Goal: Check status: Check status

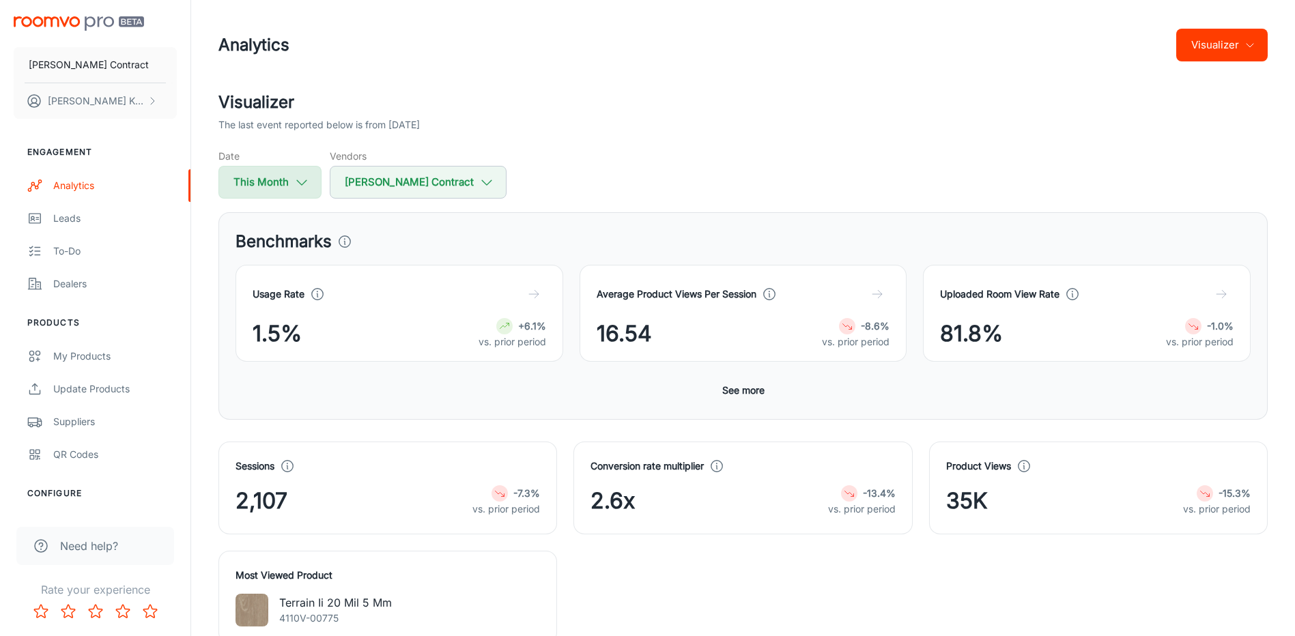
click at [287, 173] on button "This Month" at bounding box center [270, 182] width 103 height 33
select select "8"
select select "2025"
select select "8"
select select "2025"
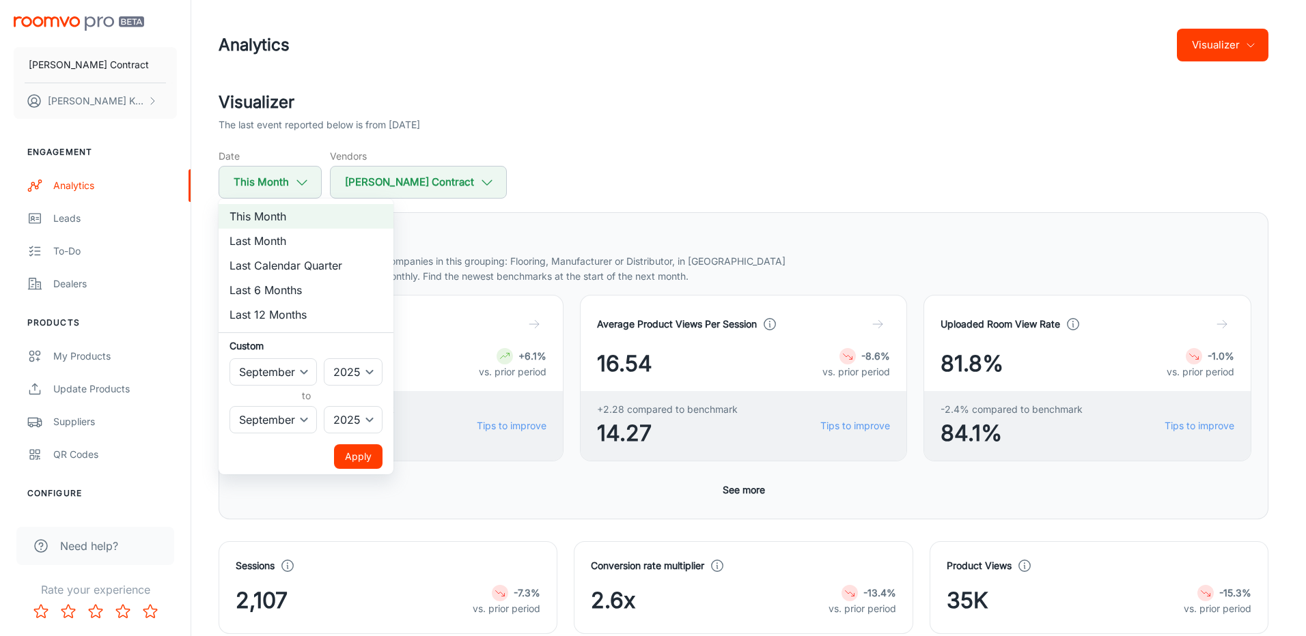
click at [588, 161] on div at bounding box center [653, 318] width 1306 height 636
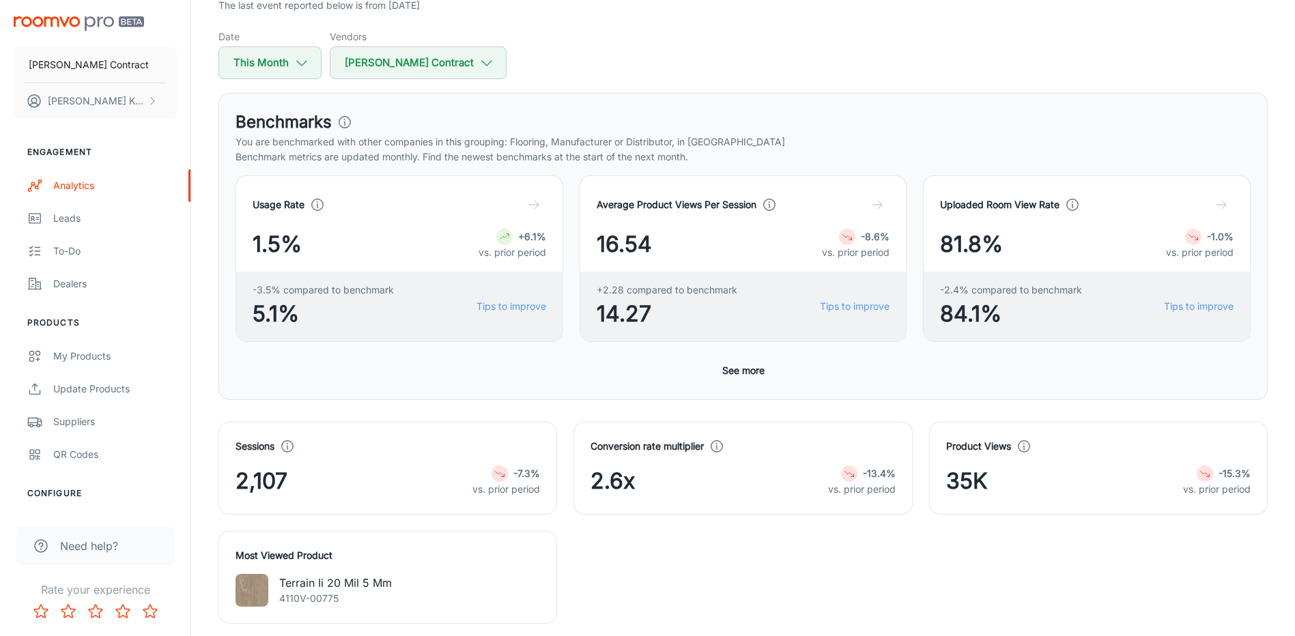
scroll to position [478, 0]
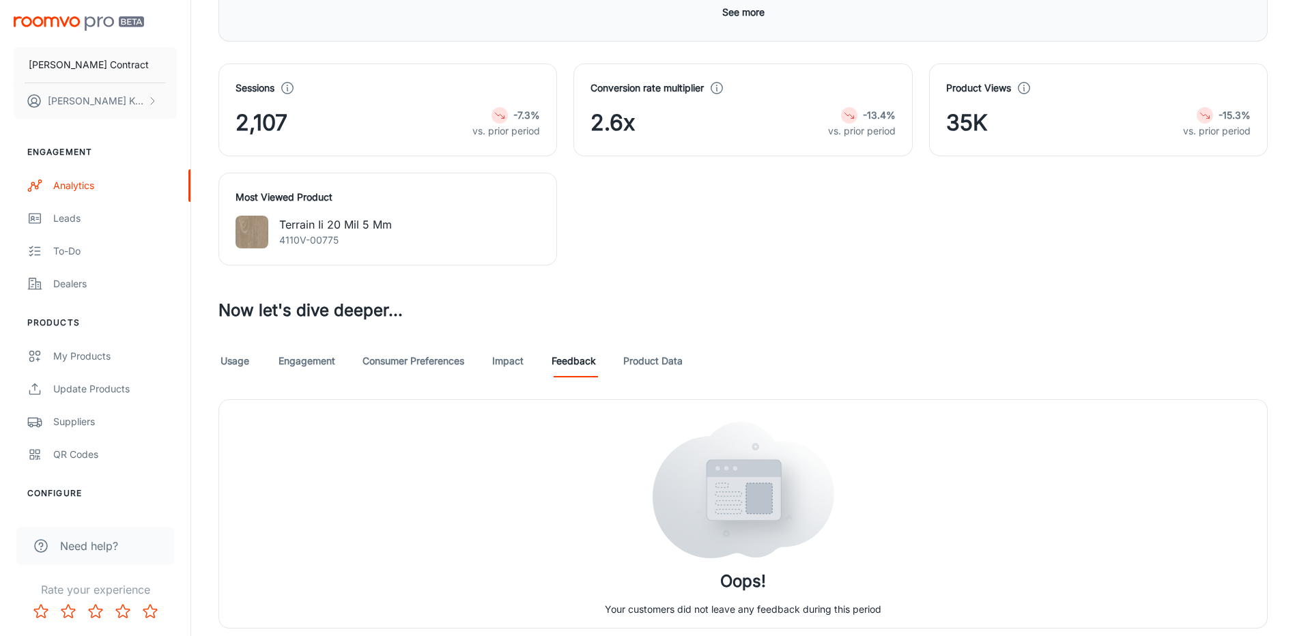
click at [277, 365] on div "Usage Engagement Consumer Preferences Impact Feedback Product Data" at bounding box center [744, 361] width 1050 height 33
click at [224, 366] on link "Usage" at bounding box center [235, 361] width 33 height 33
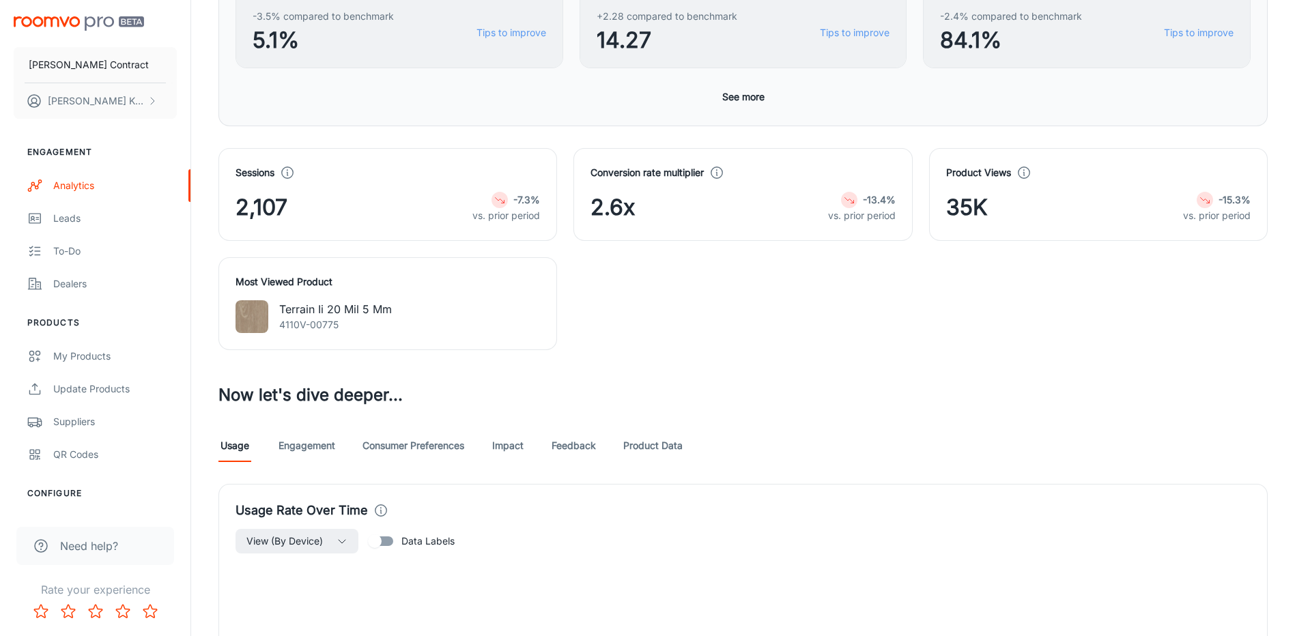
scroll to position [478, 0]
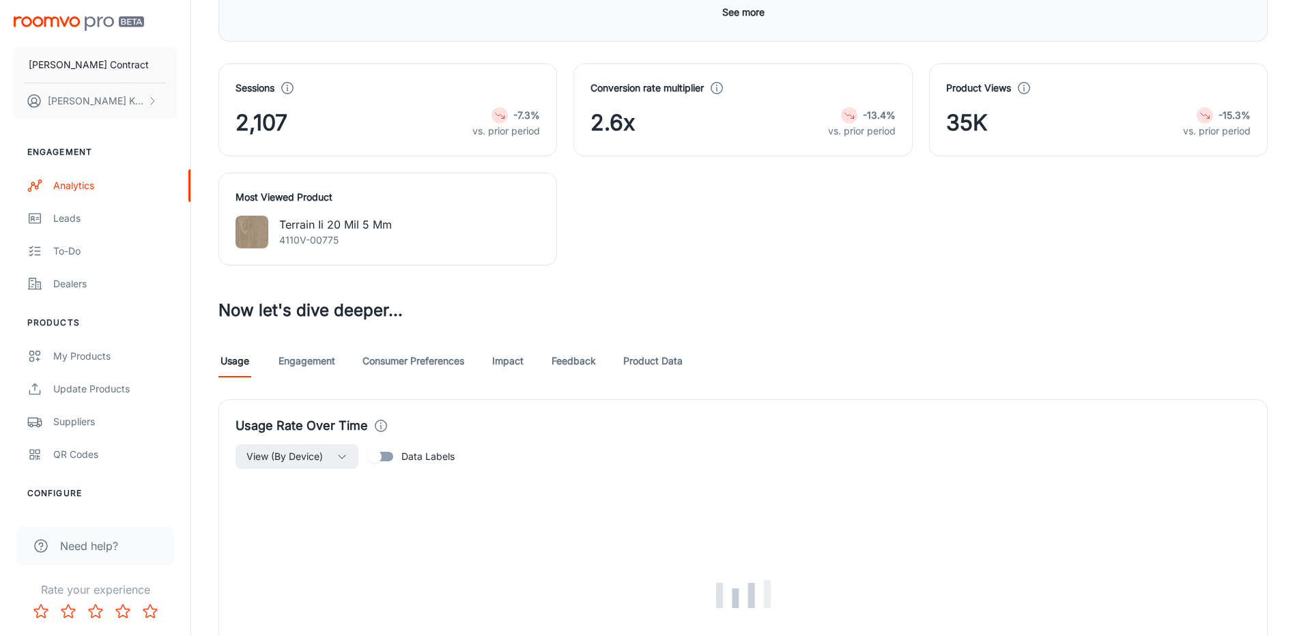
click at [658, 363] on link "Product Data" at bounding box center [652, 361] width 59 height 33
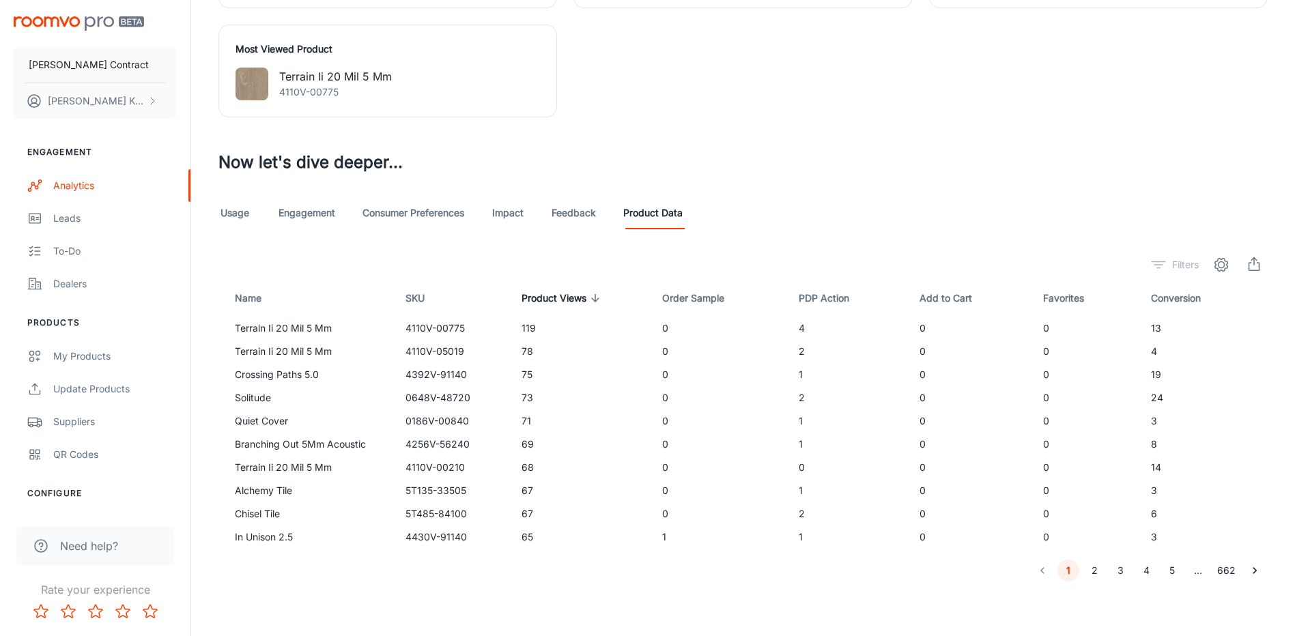
scroll to position [626, 0]
click at [697, 291] on span "Order Sample" at bounding box center [702, 298] width 80 height 16
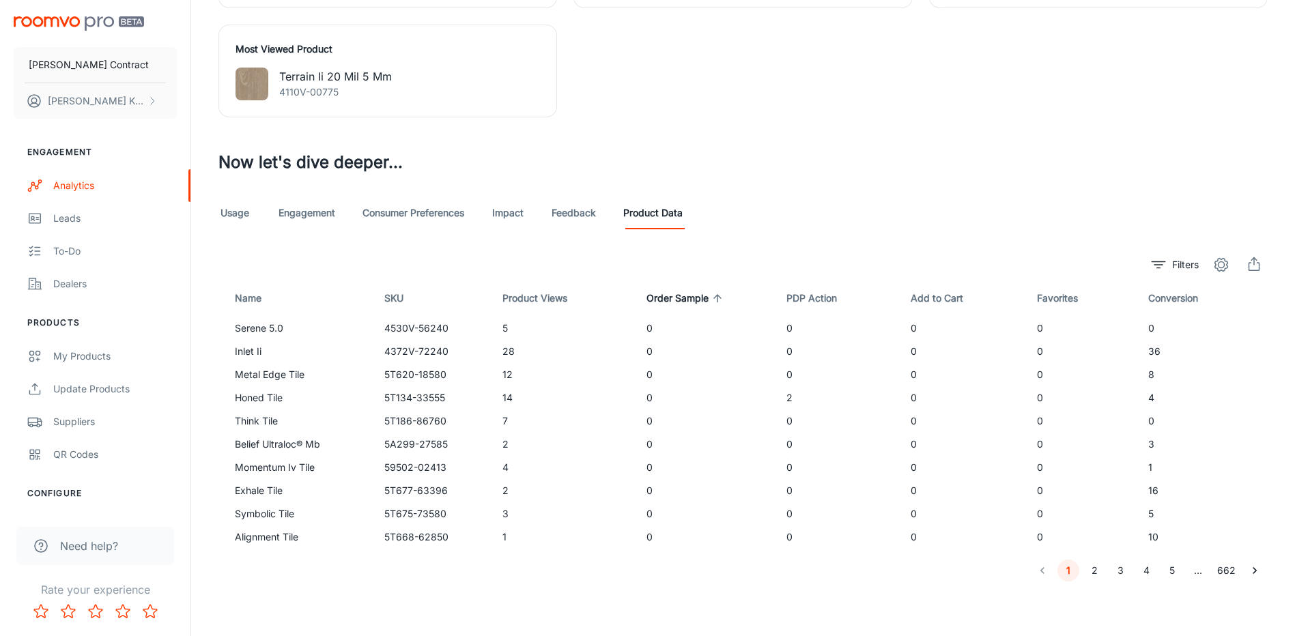
click at [701, 304] on span "Order Sample" at bounding box center [687, 298] width 80 height 16
